Goal: Communication & Community: Answer question/provide support

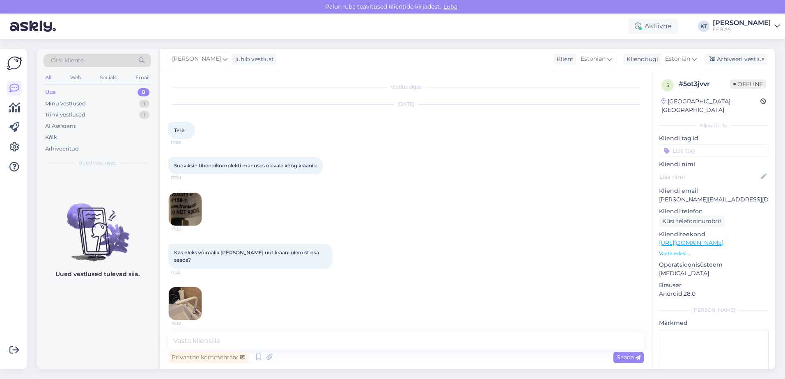
scroll to position [57, 0]
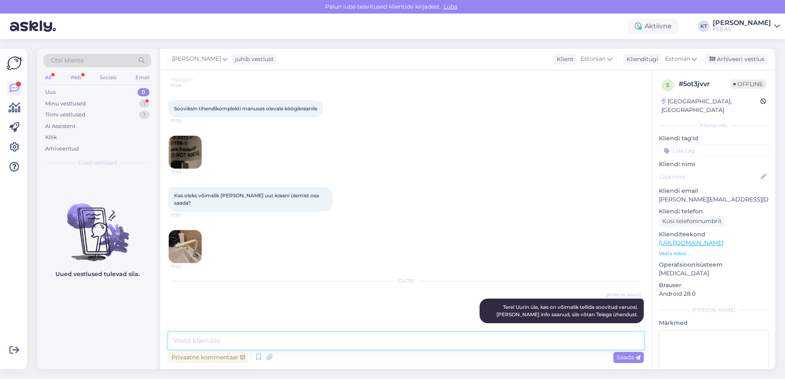
click at [404, 336] on textarea at bounding box center [405, 341] width 475 height 17
type textarea "S"
click at [365, 334] on textarea "Antud köögisegistile on võimalik tellida varuosi." at bounding box center [405, 341] width 475 height 17
click at [351, 337] on textarea "Antud köögisegistile on võimalik tellida varuosi." at bounding box center [405, 341] width 475 height 17
click at [340, 341] on textarea "Antud köögisegistile on võimalik tellida varuosi." at bounding box center [405, 341] width 475 height 17
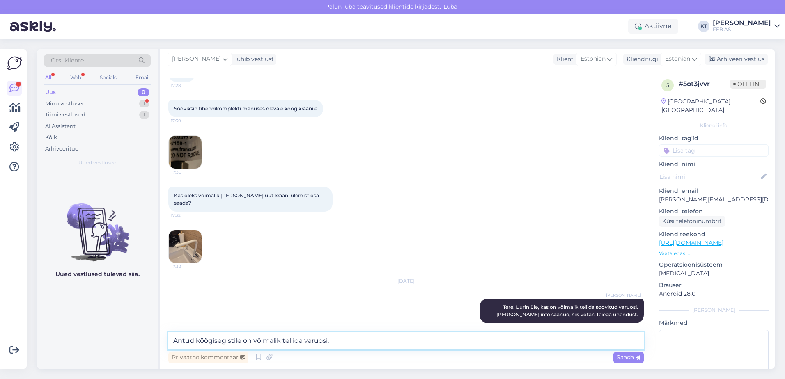
click at [344, 341] on textarea "Antud köögisegistile on võimalik tellida varuosi." at bounding box center [405, 341] width 475 height 17
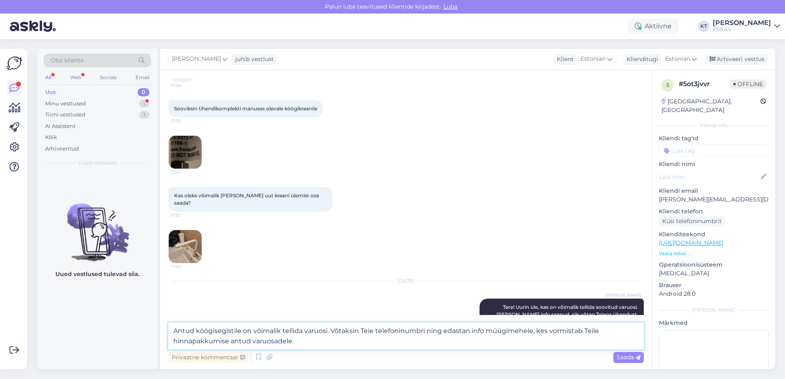
type textarea "Antud köögisegistile on võimalik tellida varuosi. Võtaksin Teie telefoninumbri …"
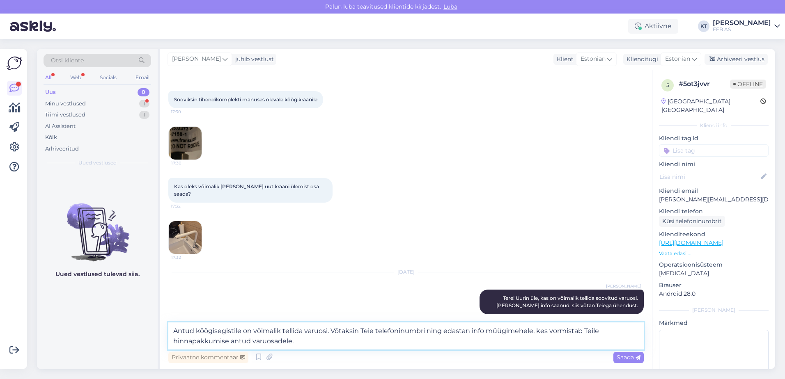
scroll to position [67, 0]
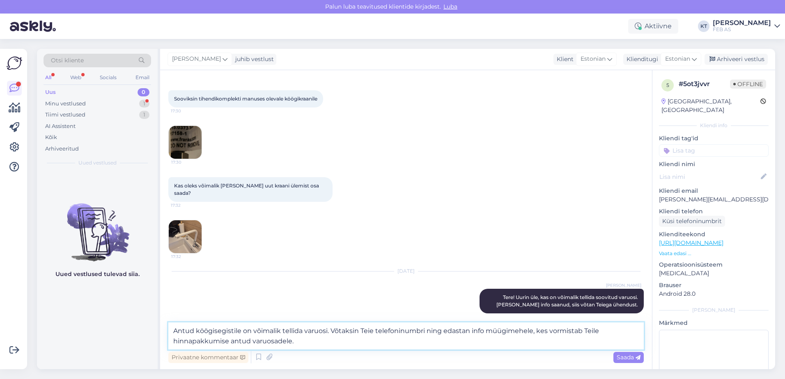
click at [347, 340] on textarea "Antud köögisegistile on võimalik tellida varuosi. Võtaksin Teie telefoninumbri …" at bounding box center [405, 336] width 475 height 27
click at [332, 342] on textarea "Antud köögisegistile on võimalik tellida varuosi. Võtaksin Teie telefoninumbri …" at bounding box center [405, 336] width 475 height 27
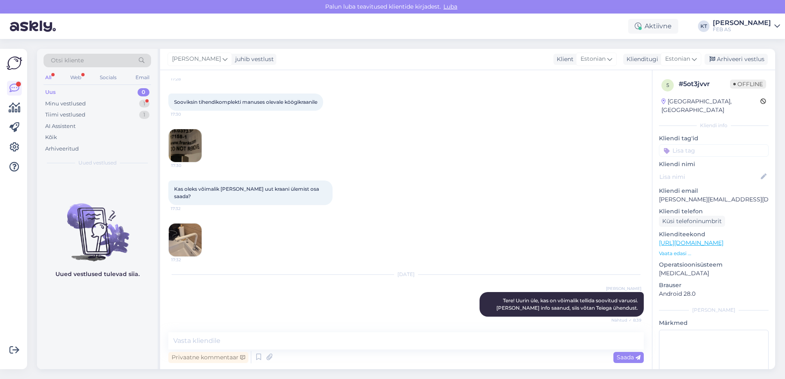
scroll to position [107, 0]
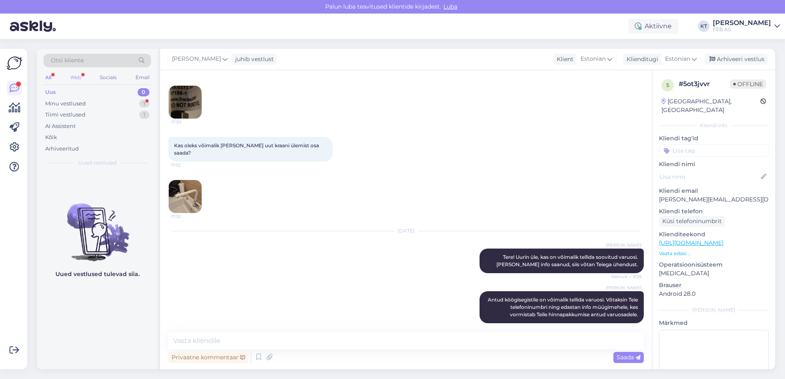
click at [71, 79] on div "Web" at bounding box center [76, 77] width 14 height 11
click at [72, 103] on div "Minu vestlused" at bounding box center [65, 104] width 41 height 8
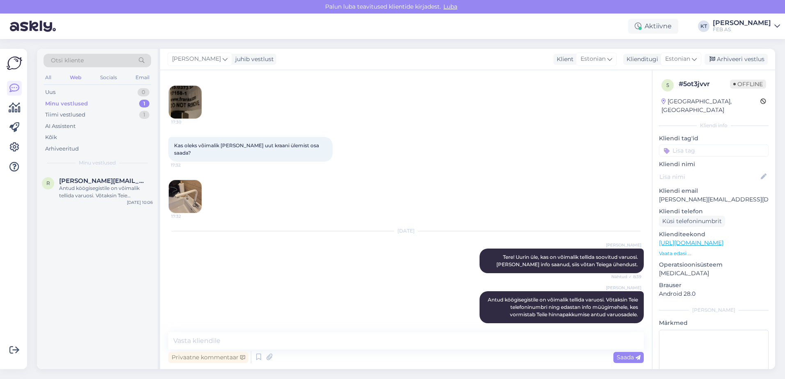
click at [408, 262] on div "[DATE] [PERSON_NAME] Tere! Uurin üle, kas on võimalik tellida soovitud varuosi.…" at bounding box center [405, 253] width 475 height 60
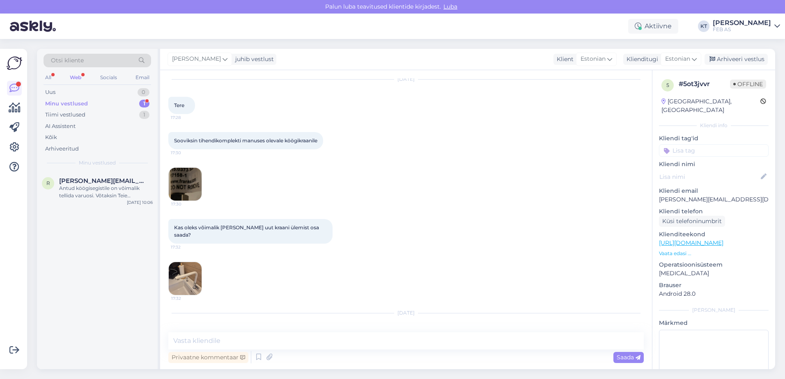
click at [197, 178] on img at bounding box center [185, 184] width 33 height 33
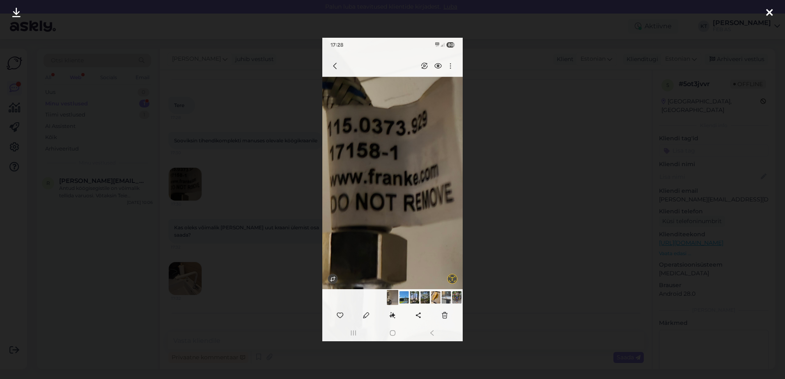
drag, startPoint x: 768, startPoint y: 8, endPoint x: 750, endPoint y: 18, distance: 19.9
click at [768, 8] on icon at bounding box center [769, 13] width 7 height 11
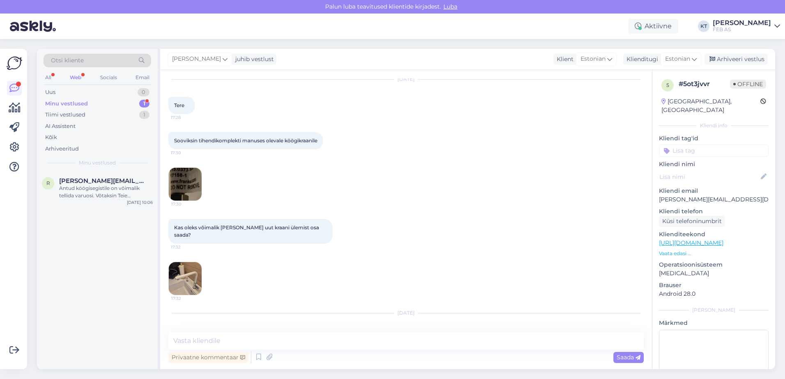
click at [195, 269] on img at bounding box center [185, 278] width 33 height 33
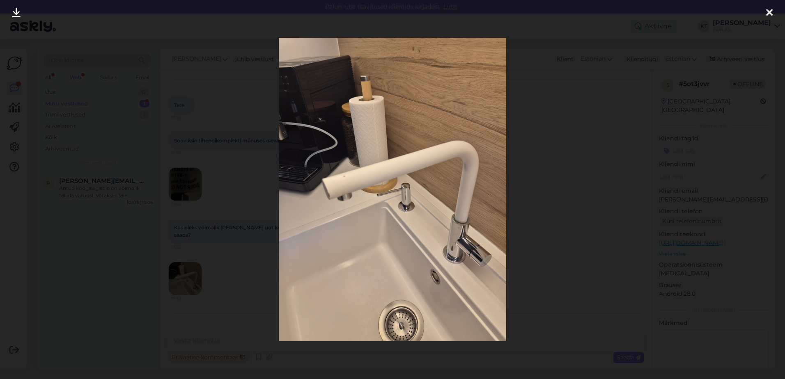
click at [766, 10] on icon at bounding box center [769, 13] width 7 height 11
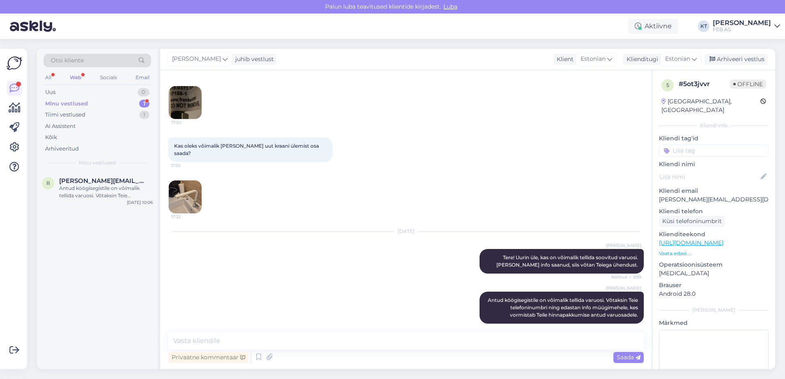
scroll to position [107, 0]
click at [193, 189] on img at bounding box center [185, 196] width 33 height 33
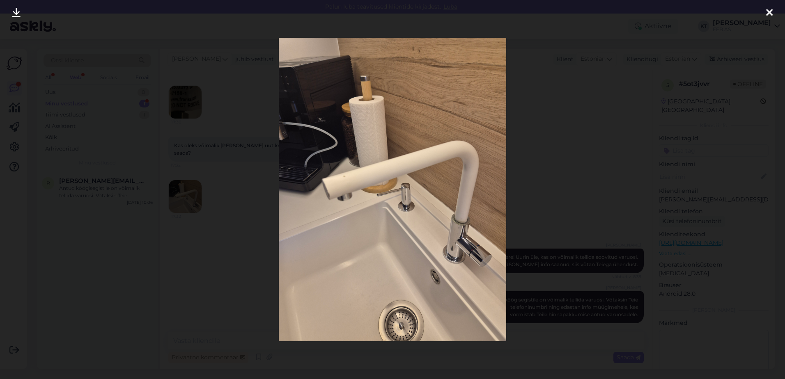
click at [770, 12] on icon at bounding box center [769, 13] width 7 height 11
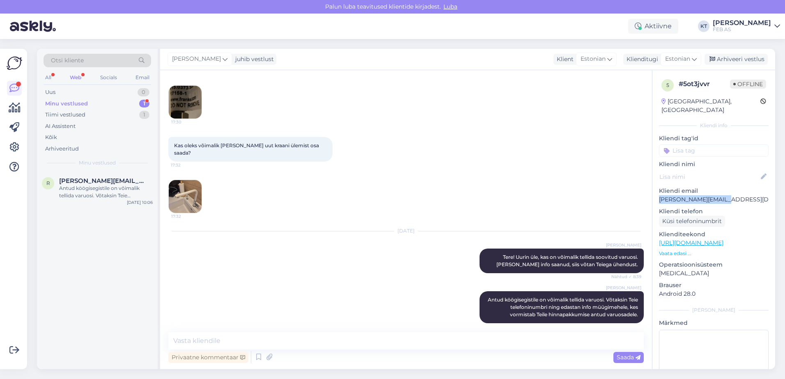
drag, startPoint x: 722, startPoint y: 193, endPoint x: 655, endPoint y: 191, distance: 66.9
click at [655, 191] on div "5 # 5ot3jvvr Offline [GEOGRAPHIC_DATA], [GEOGRAPHIC_DATA] Kliendi info Kliendi …" at bounding box center [713, 243] width 123 height 346
copy p "[PERSON_NAME][EMAIL_ADDRESS][DOMAIN_NAME]"
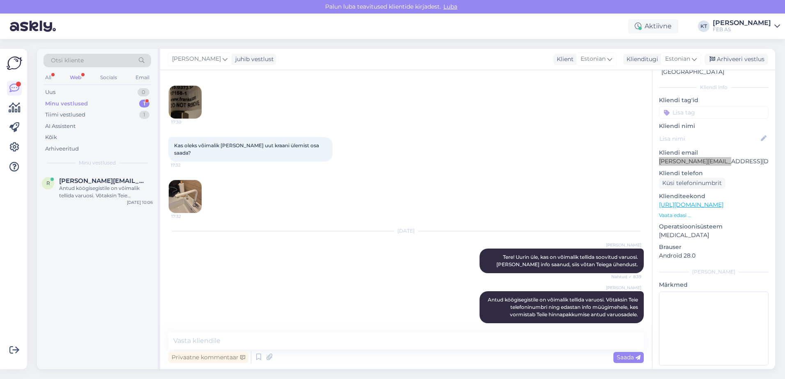
scroll to position [142, 0]
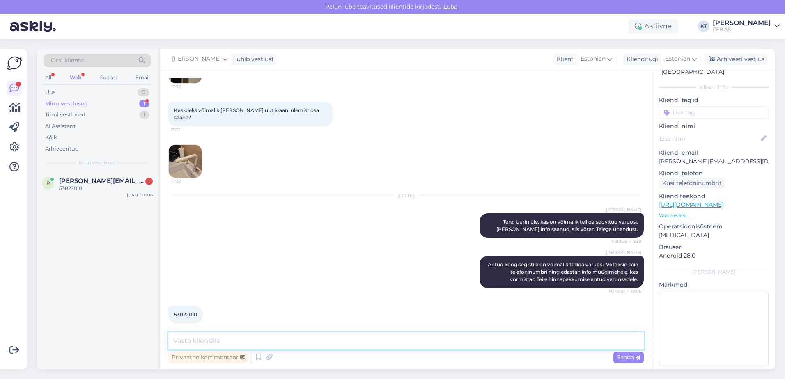
click at [235, 333] on textarea at bounding box center [405, 341] width 475 height 17
drag, startPoint x: 721, startPoint y: 152, endPoint x: 655, endPoint y: 154, distance: 66.5
click at [655, 154] on div "5 # 5ot3jvvr Online [GEOGRAPHIC_DATA], [GEOGRAPHIC_DATA] Kliendi info Kliendi t…" at bounding box center [713, 205] width 123 height 346
copy p "[PERSON_NAME][EMAIL_ADDRESS][DOMAIN_NAME]"
click at [474, 333] on textarea "Aitäh! Edastan info müügimehele, kes saadab Teile hinnapakkumise e-kirjana" at bounding box center [405, 341] width 475 height 17
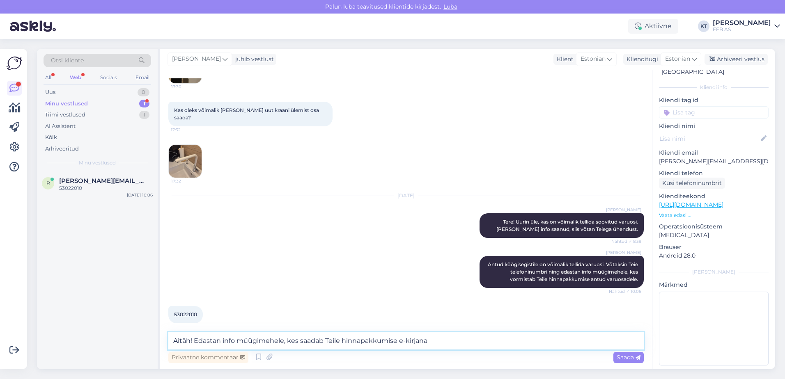
paste textarea "[PERSON_NAME][EMAIL_ADDRESS][DOMAIN_NAME]"
click at [255, 355] on icon at bounding box center [259, 357] width 10 height 12
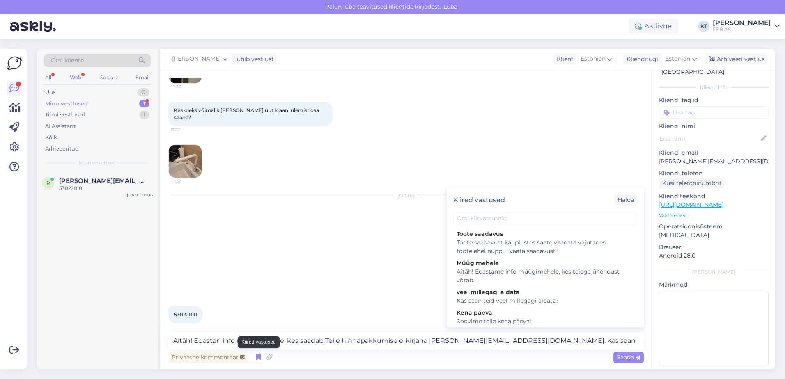
click at [256, 356] on icon at bounding box center [259, 357] width 10 height 12
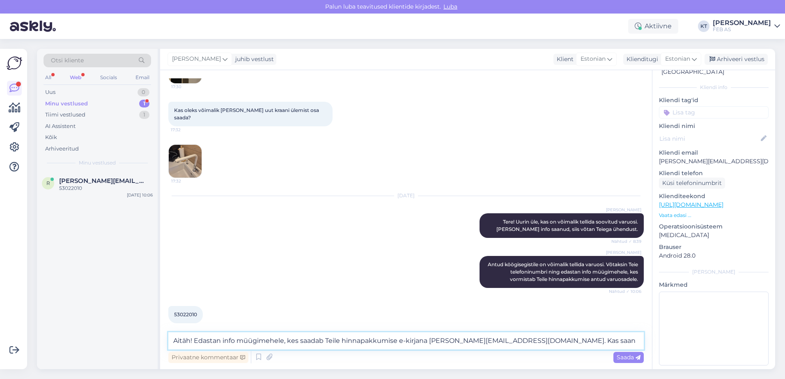
drag, startPoint x: 543, startPoint y: 341, endPoint x: 546, endPoint y: 352, distance: 11.5
click at [543, 341] on textarea "Aitäh! Edastan info müügimehele, kes saadab Teile hinnapakkumise e-kirjana [PER…" at bounding box center [405, 341] width 475 height 17
type textarea "Aitäh! Edastan info müügimehele, kes saadab Teile hinnapakkumise e-kirjana [PER…"
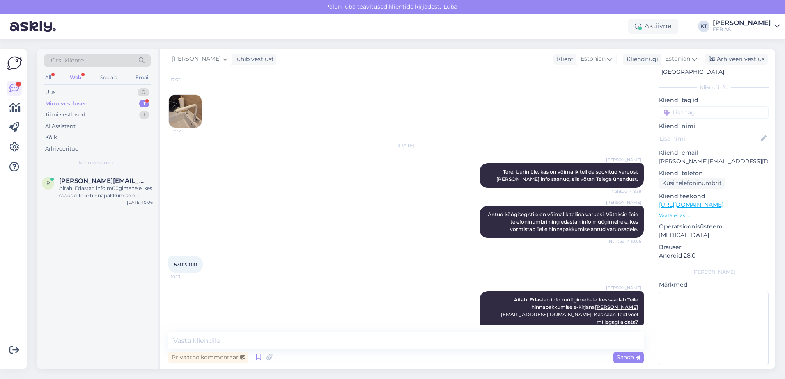
click at [254, 358] on icon at bounding box center [259, 357] width 10 height 12
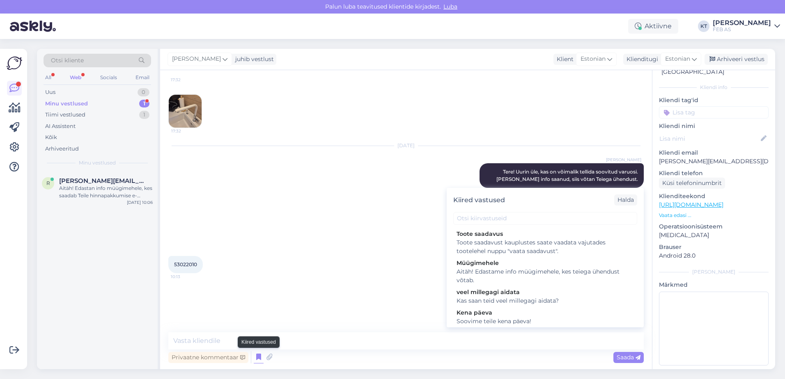
click at [254, 358] on icon at bounding box center [259, 357] width 10 height 12
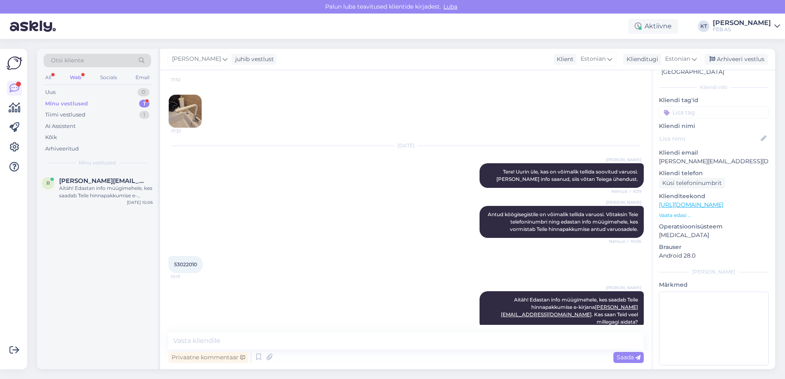
click at [372, 271] on div "53022010 10:13" at bounding box center [405, 264] width 475 height 35
drag, startPoint x: 198, startPoint y: 255, endPoint x: 170, endPoint y: 255, distance: 27.9
click at [170, 256] on div "53022010 10:13" at bounding box center [185, 264] width 34 height 17
copy span "53022010"
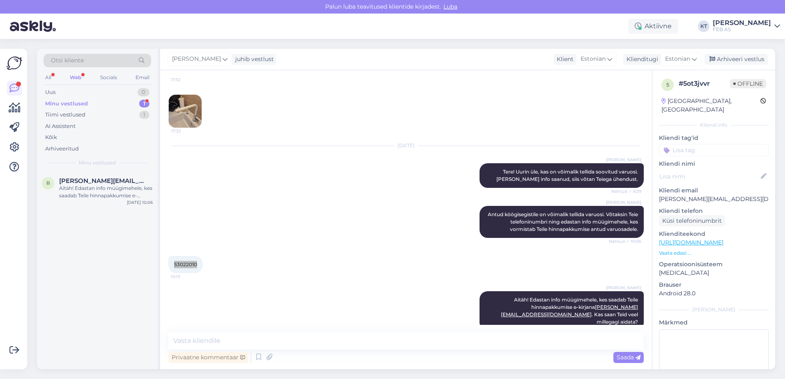
scroll to position [0, 0]
click at [65, 103] on div "Minu vestlused" at bounding box center [66, 104] width 43 height 8
click at [88, 185] on div "Aitäh! Edastan info müügimehele, kes saadab Teile hinnapakkumise e-kirjana [PER…" at bounding box center [106, 192] width 94 height 15
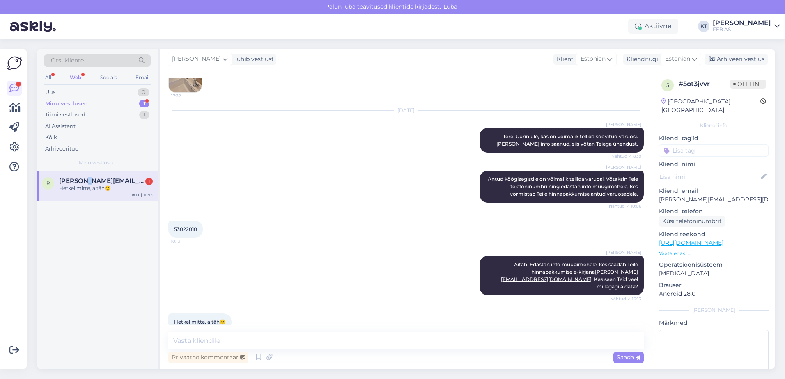
click at [80, 176] on div "r [PERSON_NAME][EMAIL_ADDRESS][DOMAIN_NAME] 1 Hetkel mitte, aitäh🙂 [DATE] 10:13" at bounding box center [97, 187] width 121 height 30
click at [260, 337] on textarea at bounding box center [405, 341] width 475 height 17
click at [257, 356] on icon at bounding box center [259, 357] width 10 height 12
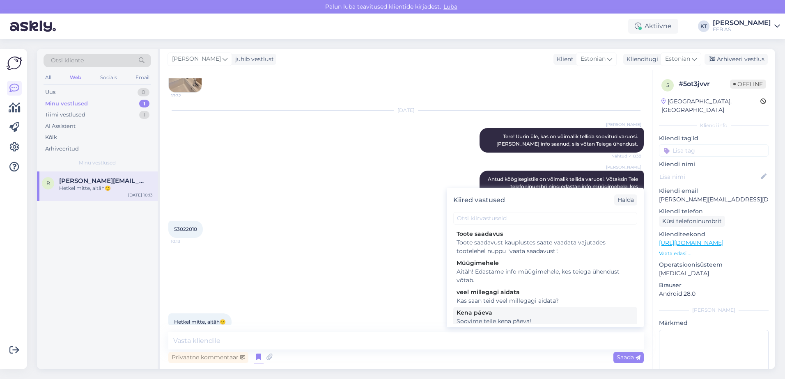
click at [469, 323] on div "Soovime teile kena päeva!" at bounding box center [545, 321] width 177 height 9
type textarea "Soovime teile kena päeva!"
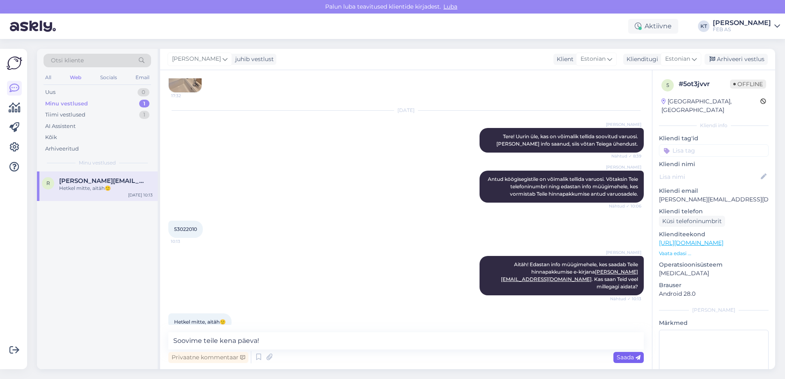
click at [618, 356] on span "Saada" at bounding box center [629, 357] width 24 height 7
